Goal: Task Accomplishment & Management: Manage account settings

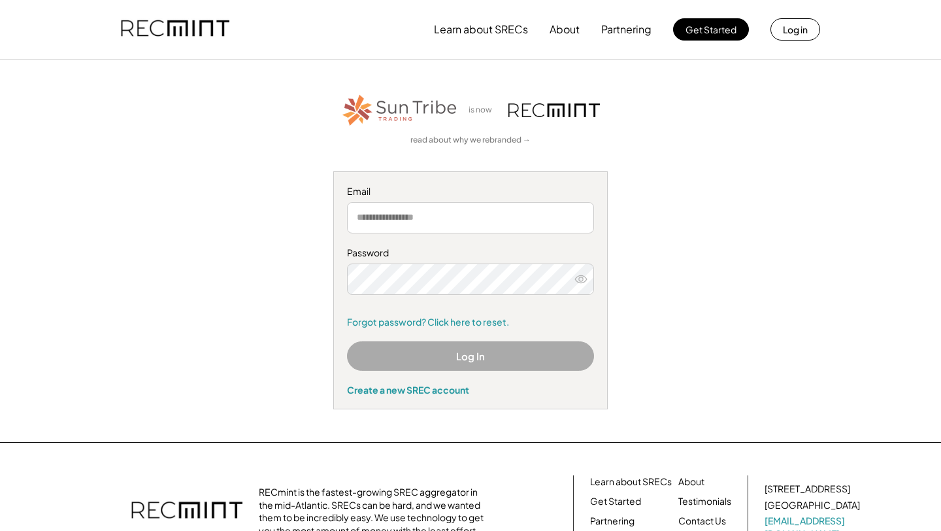
click at [416, 227] on input "email" at bounding box center [470, 217] width 247 height 31
click at [386, 223] on input "email" at bounding box center [470, 217] width 247 height 31
type input "**********"
click at [403, 320] on link "Forgot password? Click here to reset." at bounding box center [470, 322] width 247 height 13
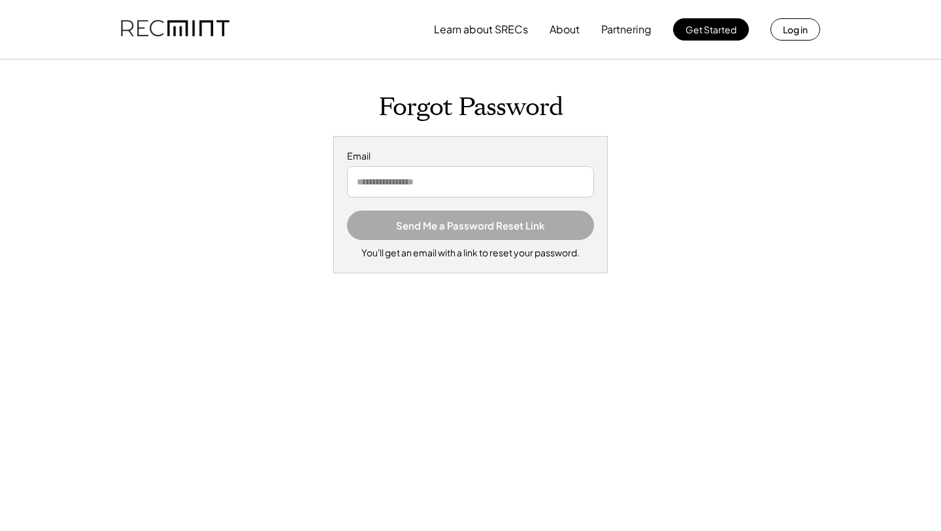
click at [369, 183] on input "email" at bounding box center [470, 181] width 247 height 31
type input "**********"
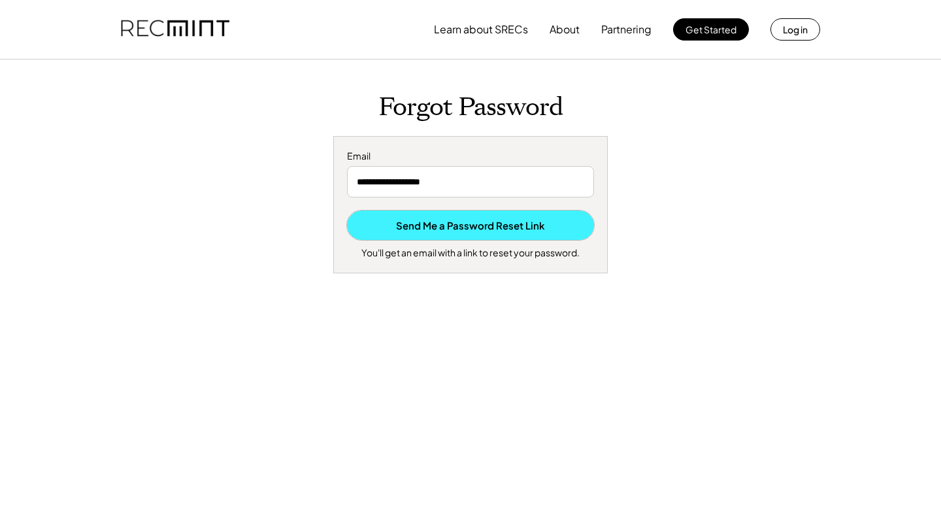
click at [467, 227] on button "Send Me a Password Reset Link" at bounding box center [470, 224] width 247 height 29
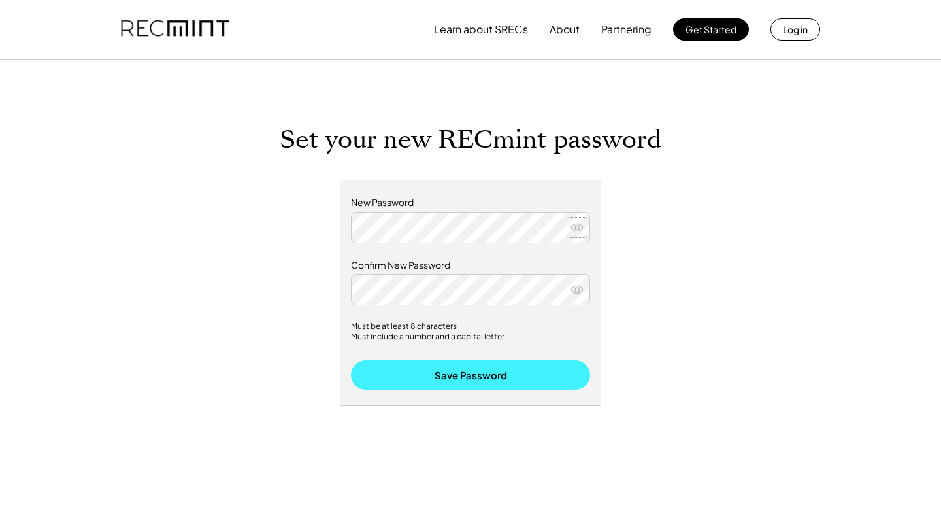
click at [478, 375] on button "Save Password" at bounding box center [470, 374] width 239 height 29
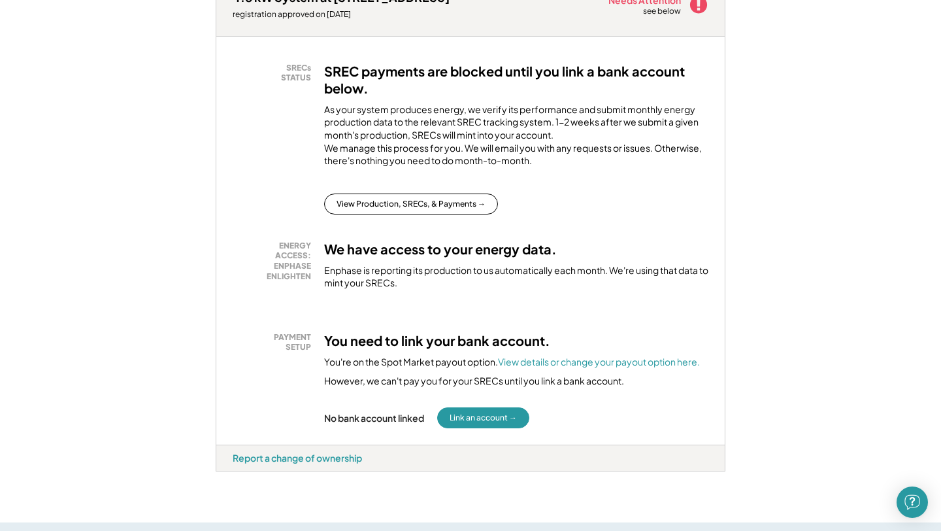
scroll to position [235, 0]
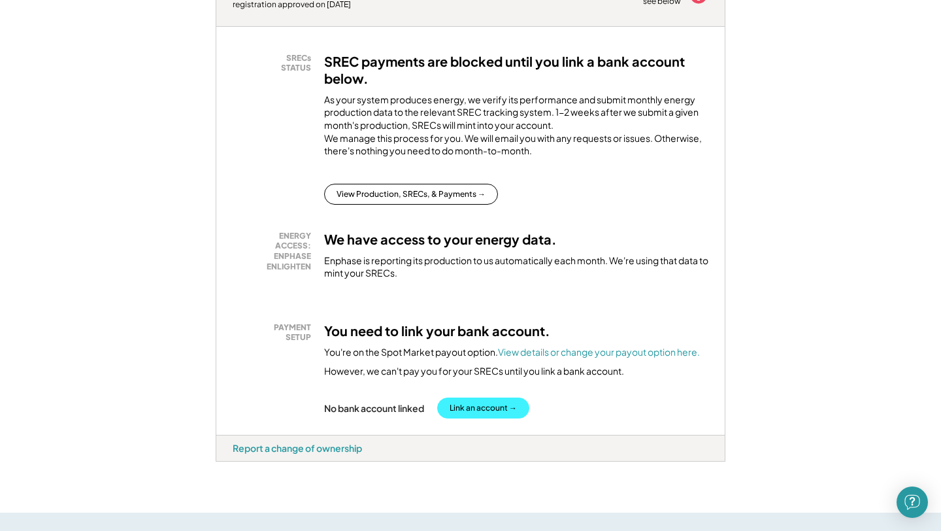
click at [484, 418] on button "Link an account →" at bounding box center [483, 407] width 92 height 21
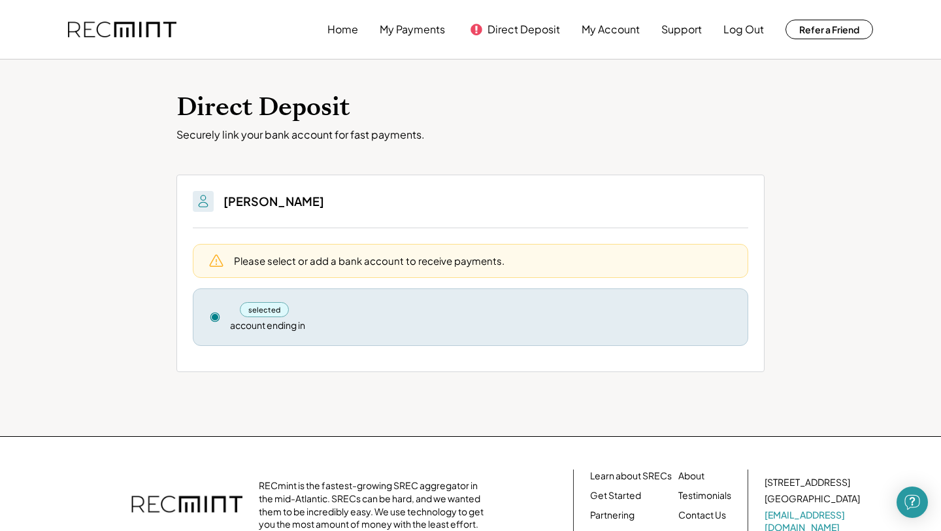
click at [271, 310] on div "selected" at bounding box center [264, 309] width 49 height 15
click at [214, 318] on use at bounding box center [214, 316] width 9 height 9
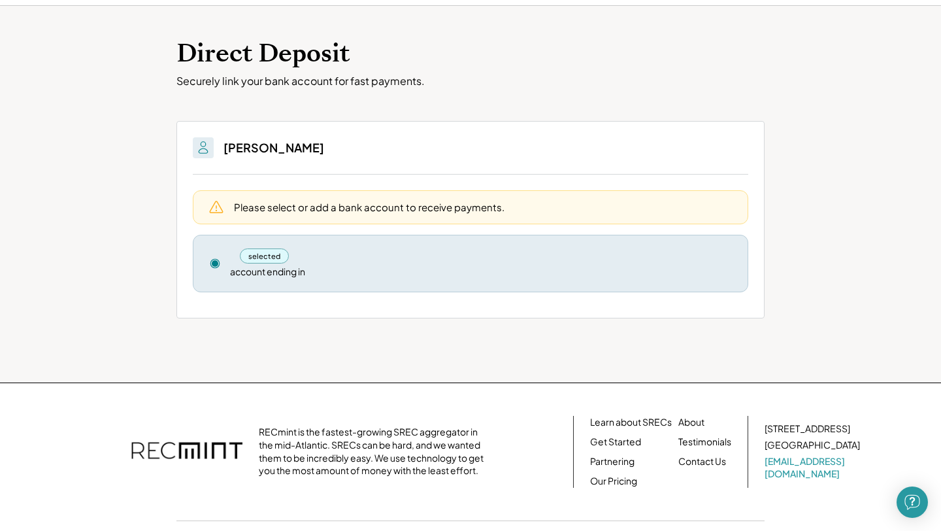
scroll to position [3, 0]
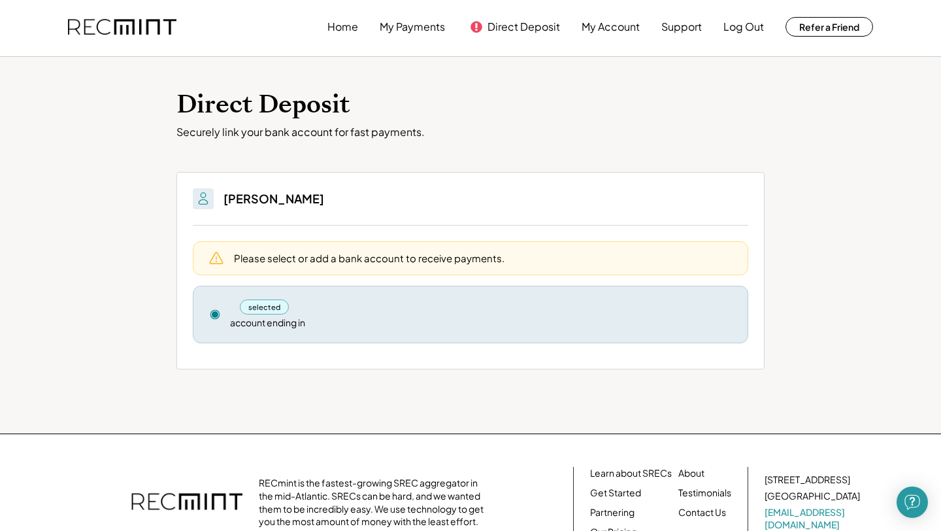
click at [252, 308] on div "selected" at bounding box center [264, 306] width 49 height 15
click at [278, 326] on div "account ending in" at bounding box center [267, 322] width 75 height 13
click at [508, 24] on button "Direct Deposit" at bounding box center [524, 27] width 73 height 26
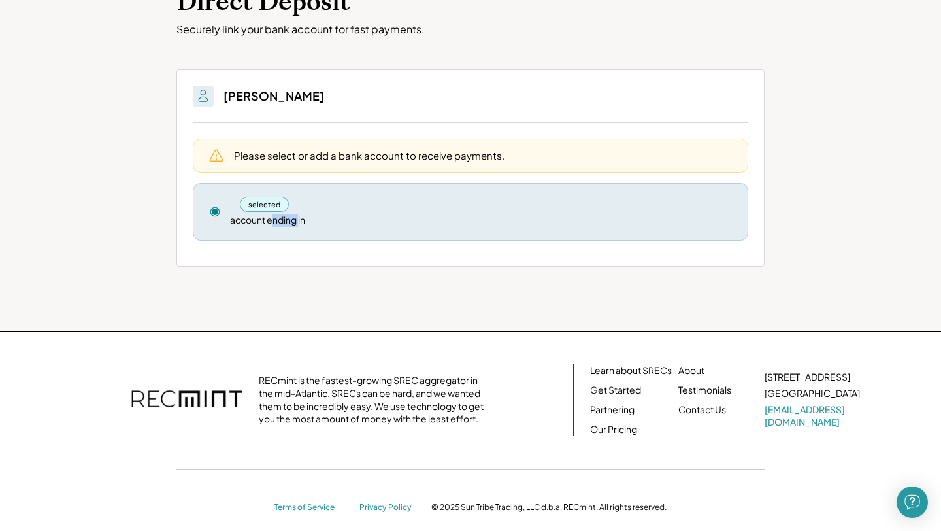
scroll to position [0, 0]
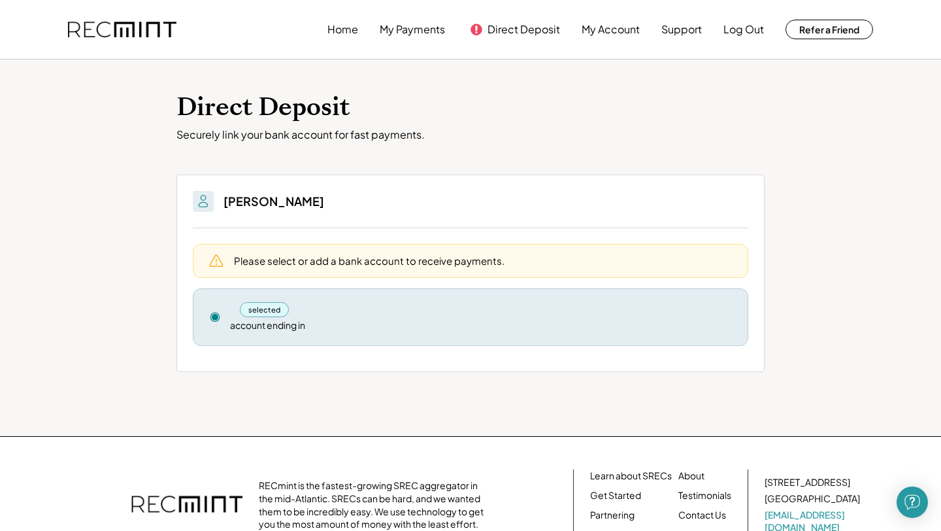
click at [273, 265] on div "Please select or add a bank account to receive payments." at bounding box center [369, 261] width 271 height 14
click at [263, 306] on div "selected" at bounding box center [264, 309] width 49 height 15
click at [344, 31] on button "Home" at bounding box center [342, 29] width 31 height 26
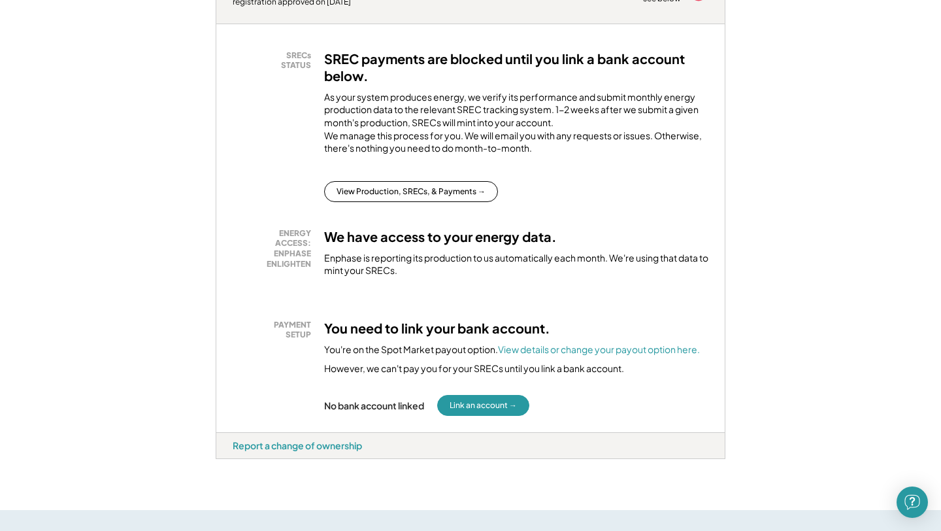
scroll to position [312, 0]
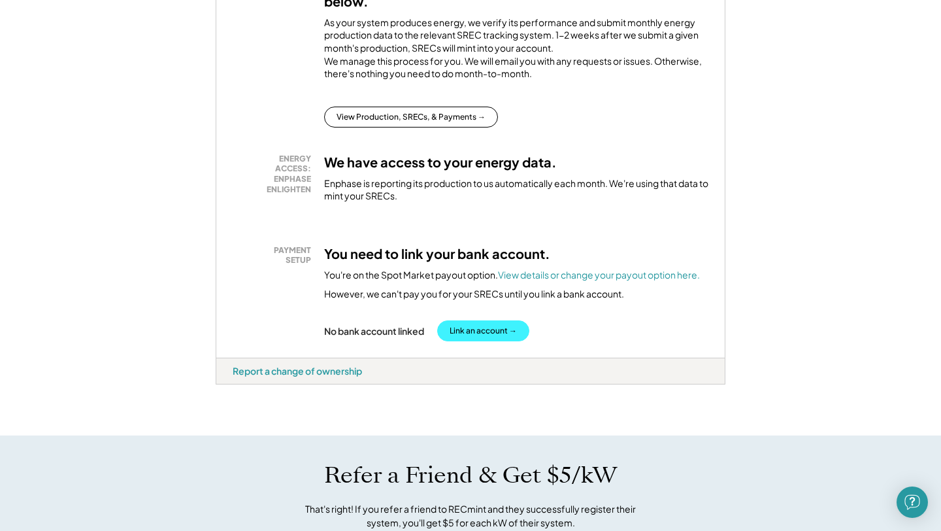
click at [468, 341] on button "Link an account →" at bounding box center [483, 330] width 92 height 21
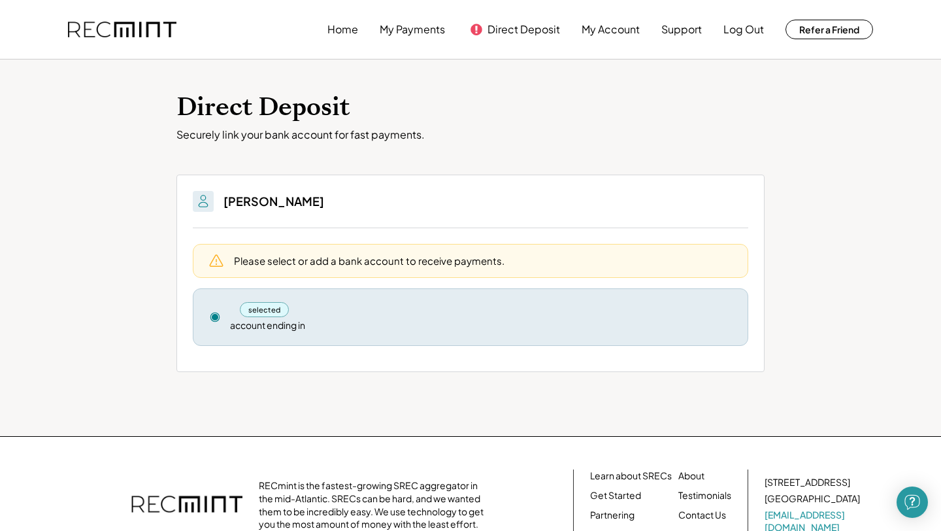
click at [492, 320] on div "selected account ending in" at bounding box center [481, 317] width 502 height 30
click at [214, 318] on use at bounding box center [214, 316] width 9 height 9
click at [324, 259] on div "Please select or add a bank account to receive payments." at bounding box center [369, 261] width 271 height 14
click at [615, 34] on button "My Account" at bounding box center [611, 29] width 58 height 26
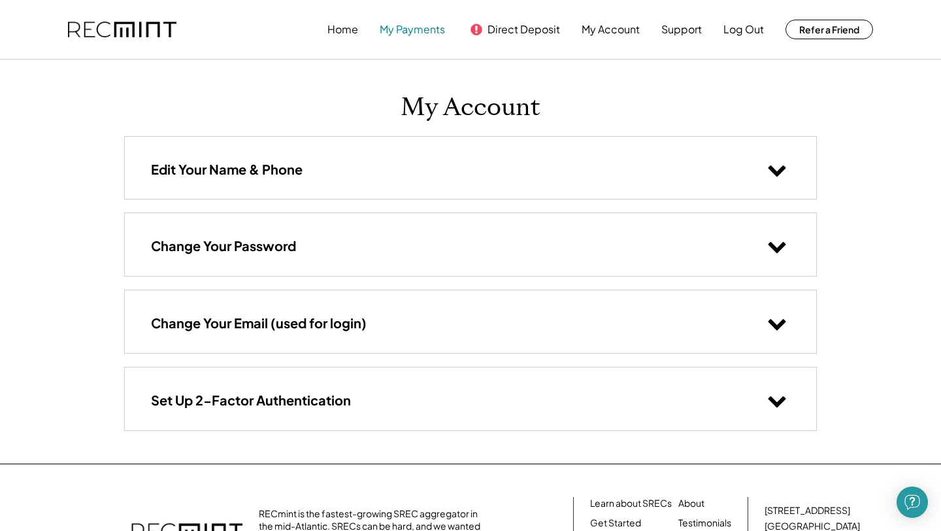
click at [414, 36] on button "My Payments" at bounding box center [412, 29] width 65 height 26
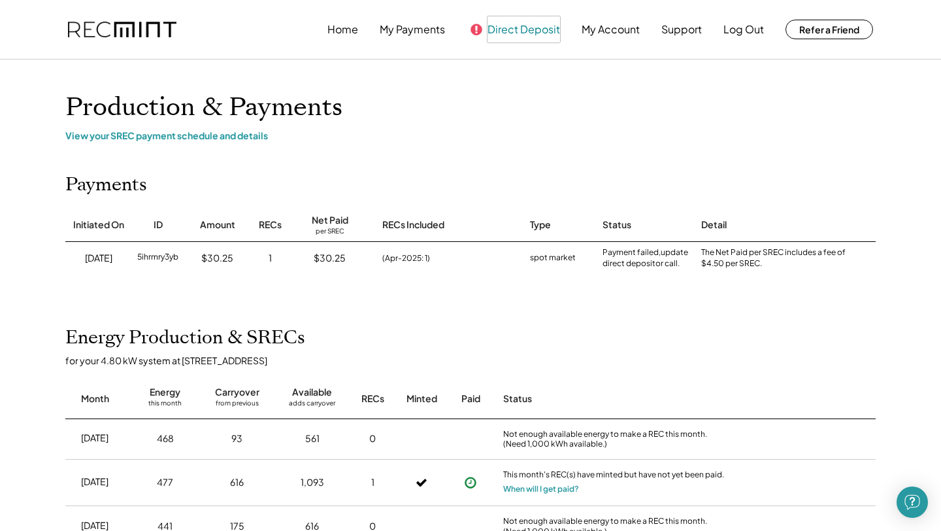
click at [490, 29] on button "Direct Deposit" at bounding box center [524, 29] width 73 height 26
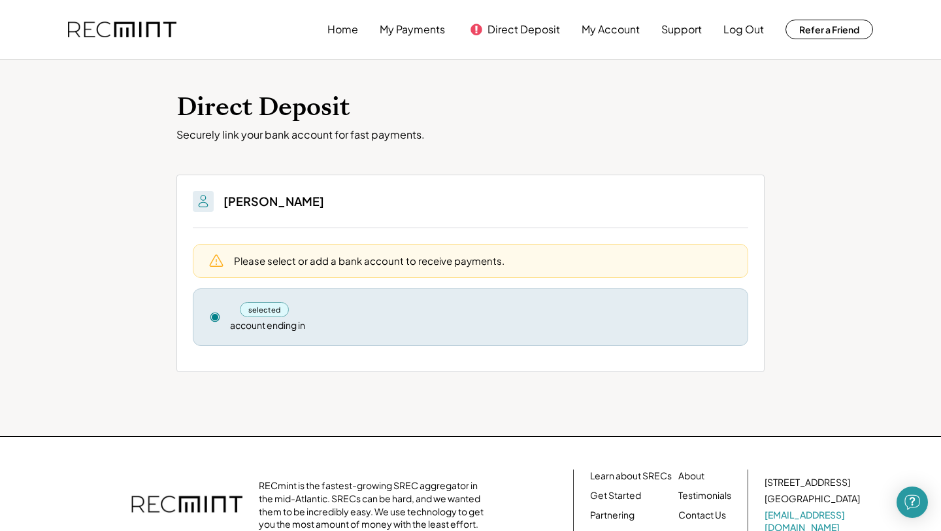
click at [272, 311] on div "selected" at bounding box center [264, 309] width 49 height 15
click at [259, 308] on div "selected" at bounding box center [264, 309] width 49 height 15
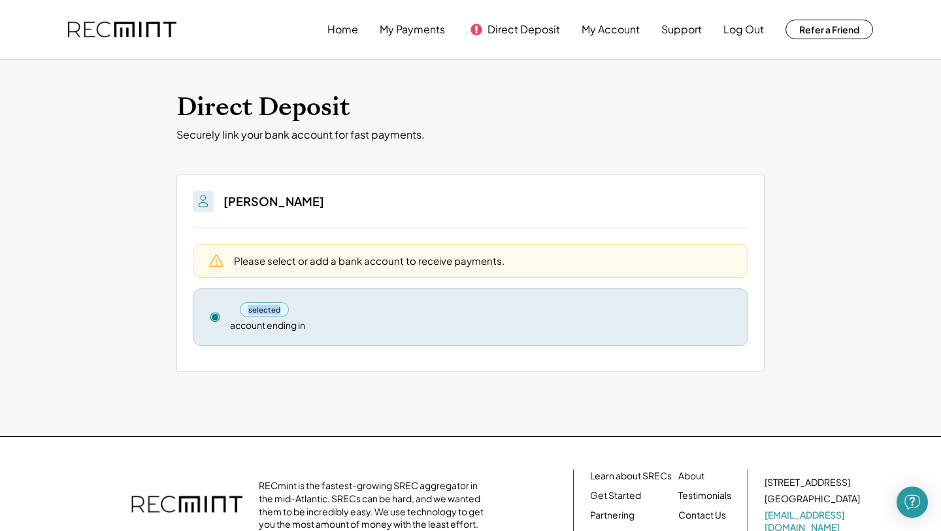
click at [259, 308] on div "selected" at bounding box center [264, 309] width 49 height 15
click at [213, 317] on use at bounding box center [214, 316] width 9 height 9
click at [324, 260] on div "Please select or add a bank account to receive payments." at bounding box center [369, 261] width 271 height 14
click at [600, 29] on button "My Account" at bounding box center [611, 29] width 58 height 26
